Goal: Check status: Check status

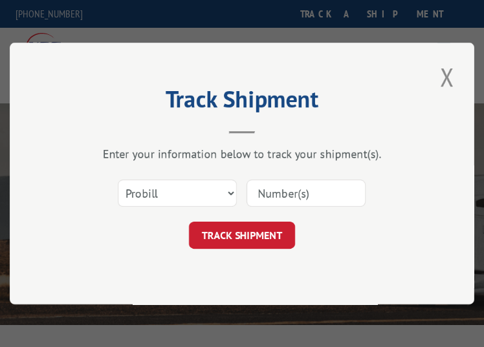
click at [312, 188] on input at bounding box center [305, 193] width 119 height 27
paste input "17103559"
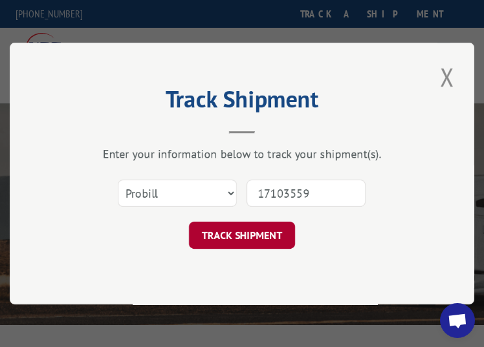
type input "17103559"
click at [280, 227] on button "TRACK SHIPMENT" at bounding box center [242, 235] width 106 height 27
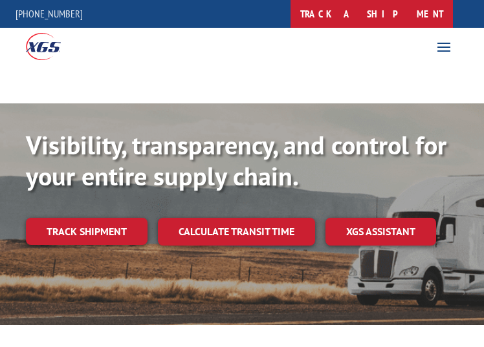
click at [409, 17] on link "track a shipment" at bounding box center [371, 14] width 162 height 28
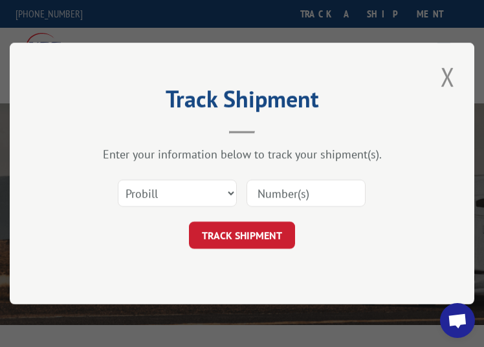
click at [344, 173] on div "Select category... Probill BOL PO" at bounding box center [241, 193] width 335 height 43
click at [342, 187] on input at bounding box center [305, 193] width 119 height 27
paste input "17534289"
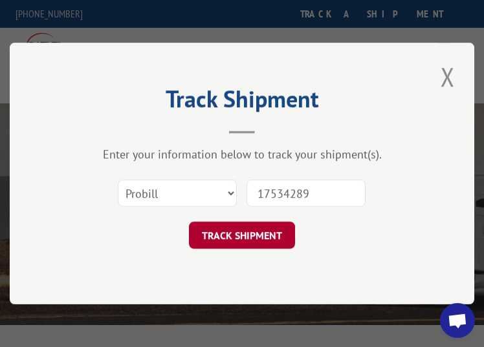
type input "17534289"
click at [246, 237] on button "TRACK SHIPMENT" at bounding box center [242, 235] width 106 height 27
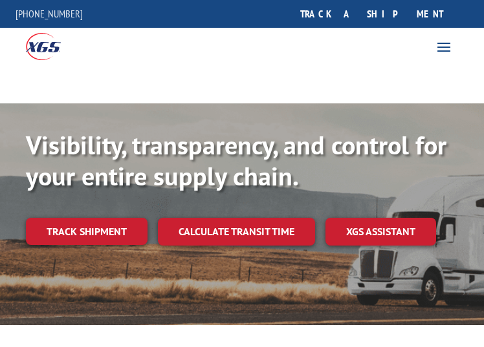
click at [395, 14] on link "track a shipment" at bounding box center [371, 14] width 162 height 28
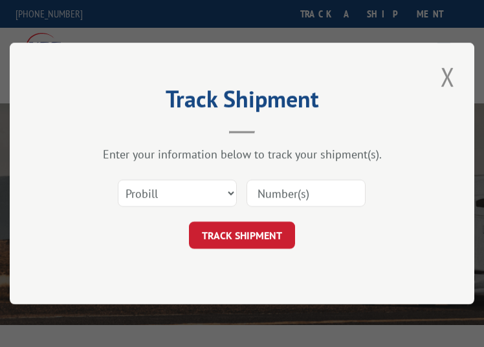
drag, startPoint x: 331, startPoint y: 193, endPoint x: 319, endPoint y: 200, distance: 13.6
click at [331, 193] on input at bounding box center [305, 193] width 119 height 27
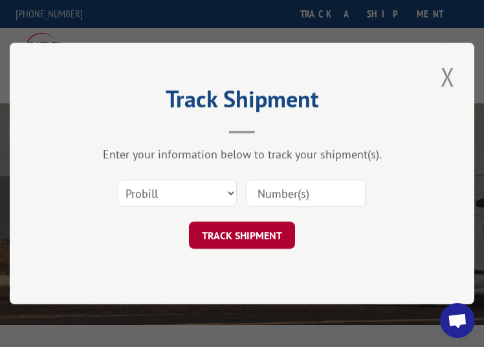
paste input "17512137"
type input "17512137"
click at [254, 236] on button "TRACK SHIPMENT" at bounding box center [242, 235] width 106 height 27
